Goal: Find specific page/section: Find specific page/section

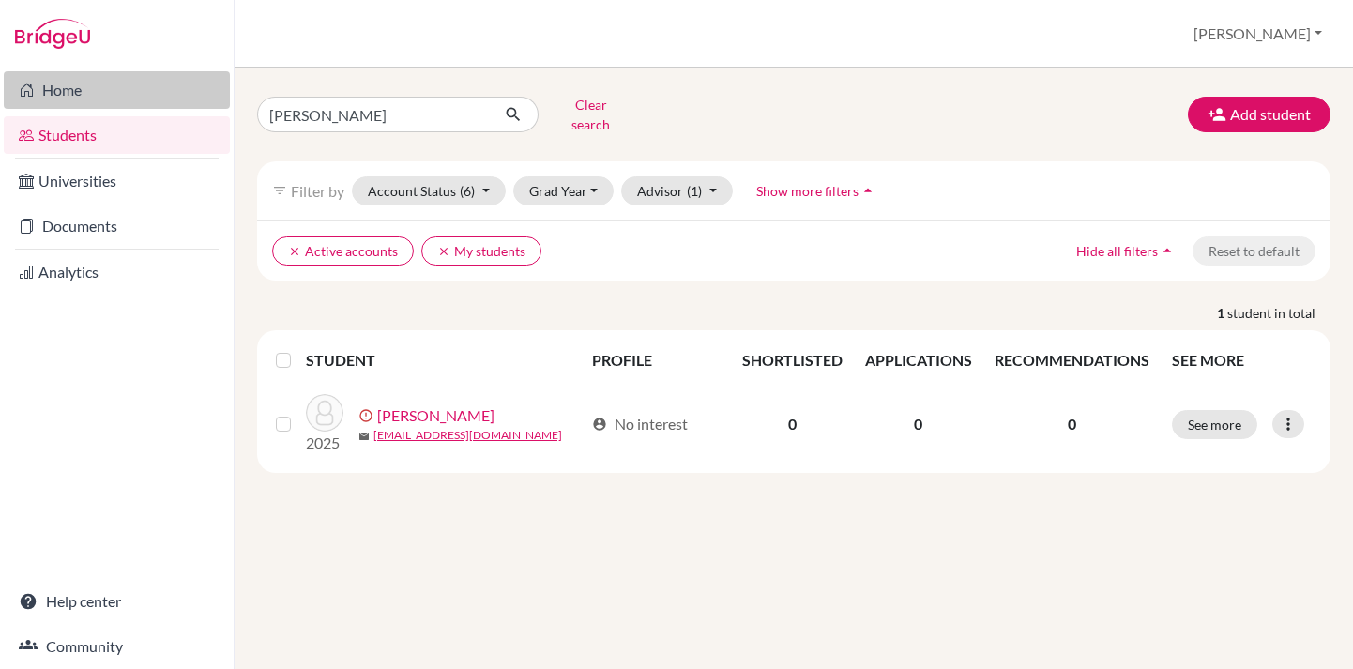
click at [90, 99] on link "Home" at bounding box center [117, 90] width 226 height 38
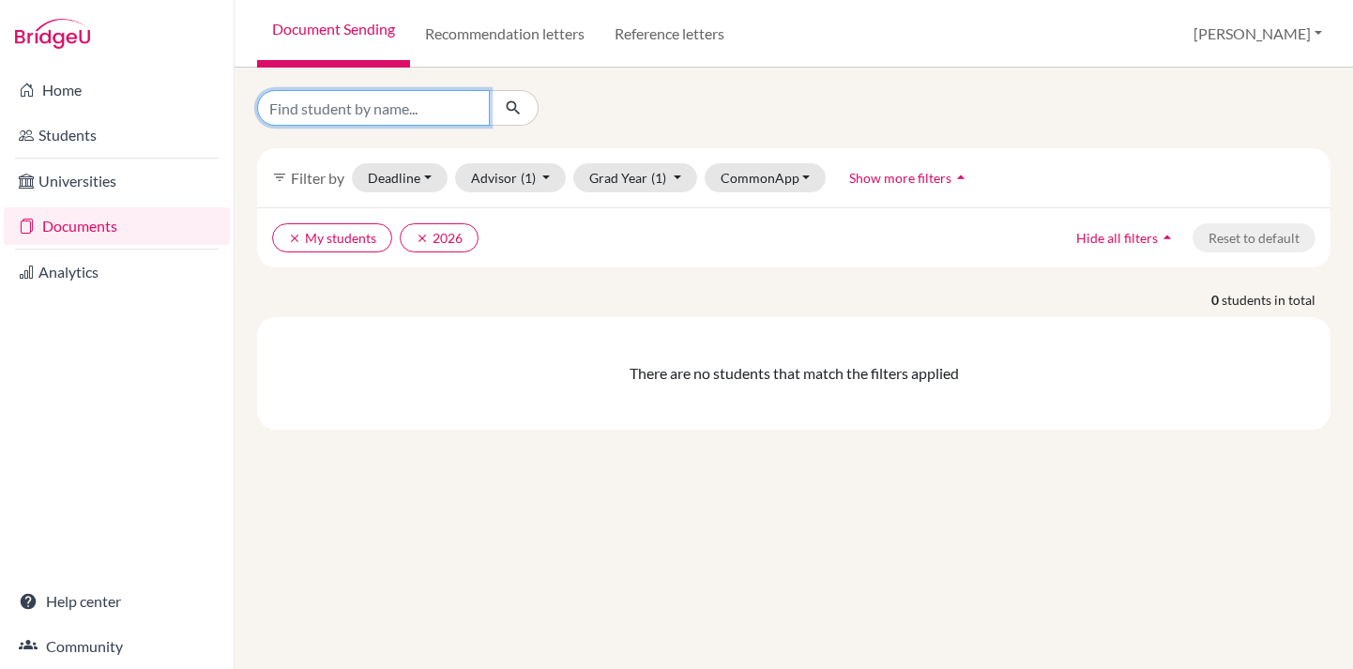
click at [329, 112] on input "Find student by name..." at bounding box center [373, 108] width 233 height 36
type input "minseo"
click button "submit" at bounding box center [514, 108] width 50 height 36
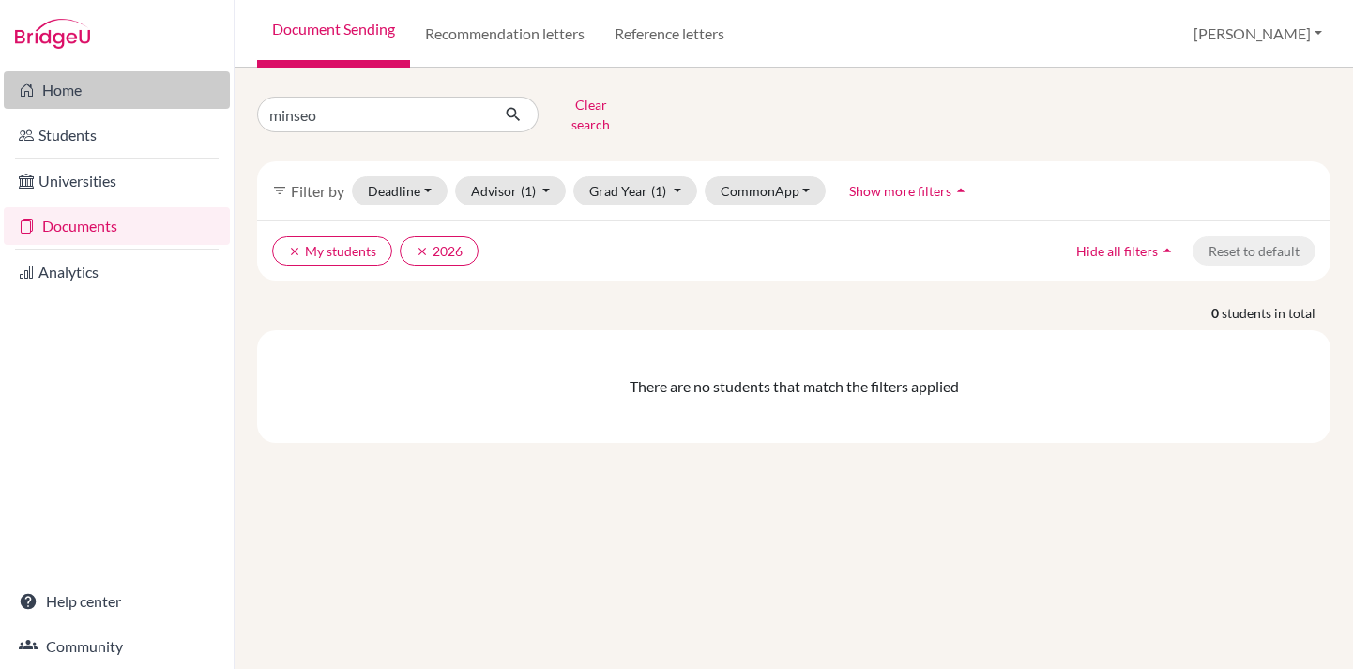
click at [49, 88] on link "Home" at bounding box center [117, 90] width 226 height 38
